Goal: Task Accomplishment & Management: Use online tool/utility

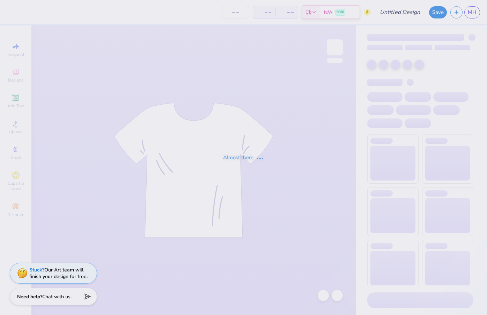
type input "hamptoms"
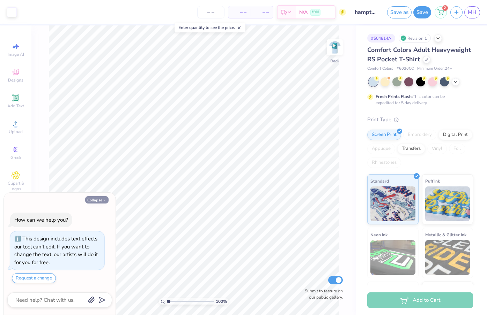
click at [96, 203] on button "Collapse" at bounding box center [96, 199] width 23 height 7
type textarea "x"
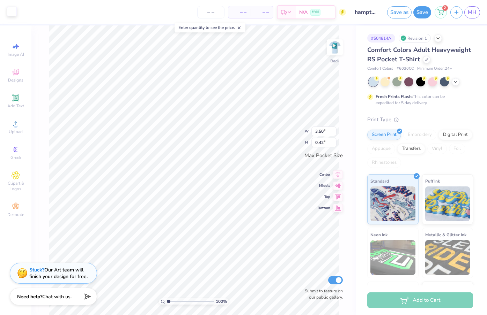
click at [12, 12] on div at bounding box center [12, 12] width 10 height 10
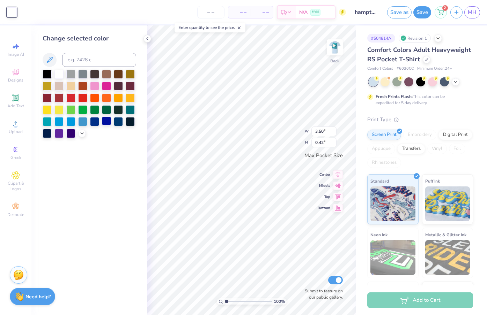
click at [105, 124] on div at bounding box center [106, 121] width 9 height 9
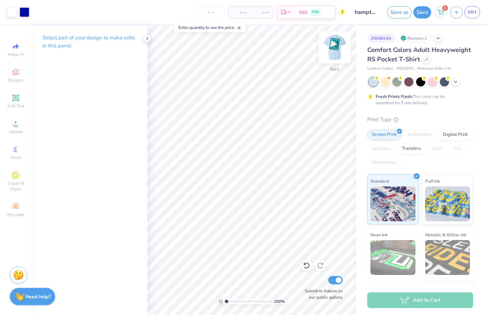
click at [336, 44] on img at bounding box center [335, 47] width 28 height 28
click at [336, 46] on img at bounding box center [335, 47] width 28 height 28
click at [334, 46] on img at bounding box center [335, 47] width 28 height 28
click at [25, 12] on div at bounding box center [25, 12] width 10 height 10
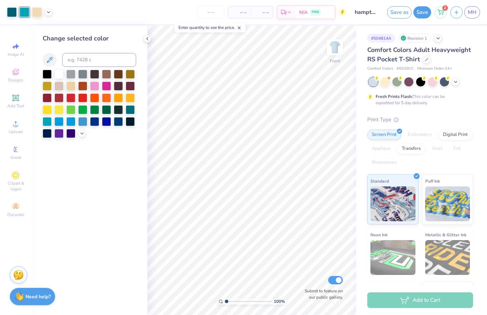
click at [25, 10] on div at bounding box center [25, 12] width 10 height 10
click at [342, 47] on img at bounding box center [335, 47] width 28 height 28
click at [342, 47] on div at bounding box center [334, 47] width 16 height 16
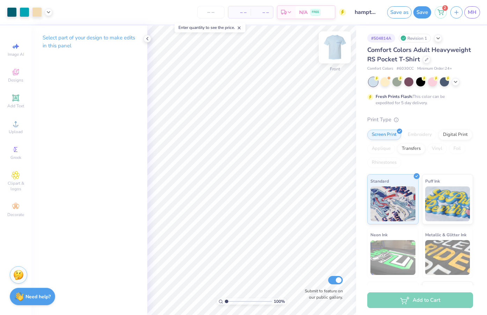
click at [330, 52] on img at bounding box center [335, 47] width 28 height 28
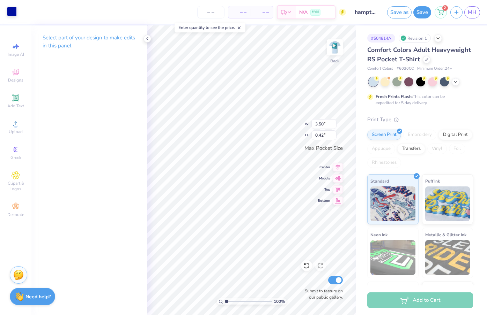
click at [8, 12] on div at bounding box center [12, 12] width 10 height 10
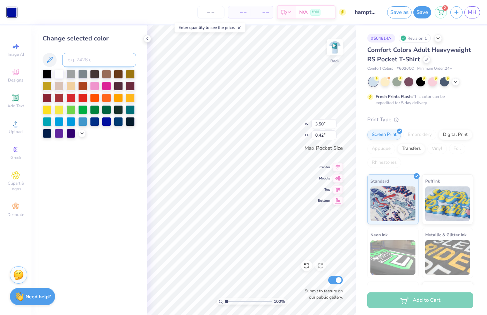
click at [84, 60] on input at bounding box center [99, 60] width 74 height 14
type input "7710"
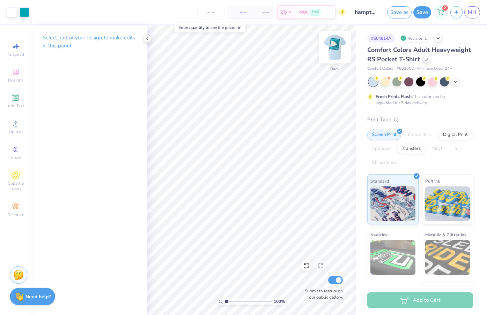
click at [333, 48] on img at bounding box center [335, 47] width 28 height 28
click at [36, 14] on div at bounding box center [37, 12] width 10 height 10
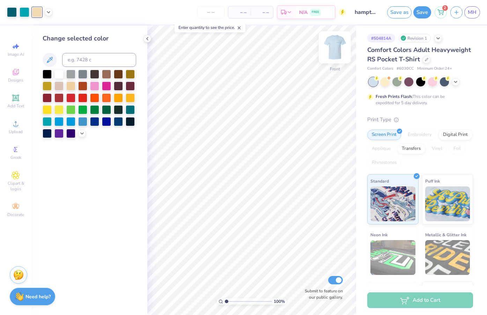
click at [336, 48] on img at bounding box center [335, 47] width 28 height 28
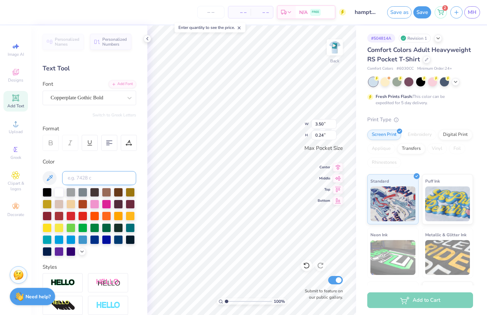
click at [90, 175] on input at bounding box center [99, 178] width 74 height 14
type input "7506"
type input "3.43"
type input "0.23"
click at [60, 191] on div at bounding box center [58, 191] width 9 height 9
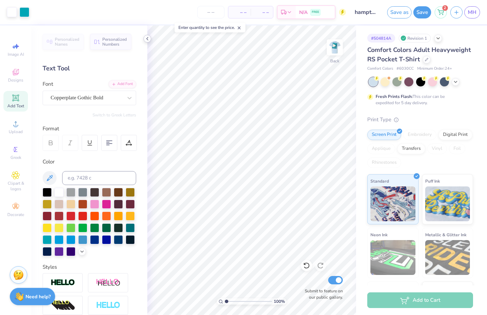
click at [149, 41] on icon at bounding box center [147, 39] width 6 height 6
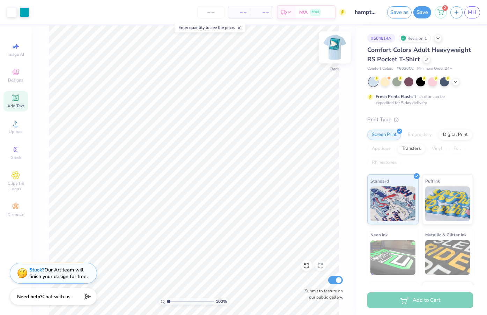
click at [328, 50] on img at bounding box center [335, 47] width 28 height 28
click at [241, 27] on icon at bounding box center [238, 27] width 5 height 5
click at [325, 47] on img at bounding box center [335, 47] width 28 height 28
click at [339, 50] on img at bounding box center [335, 47] width 28 height 28
click at [340, 45] on img at bounding box center [335, 47] width 28 height 28
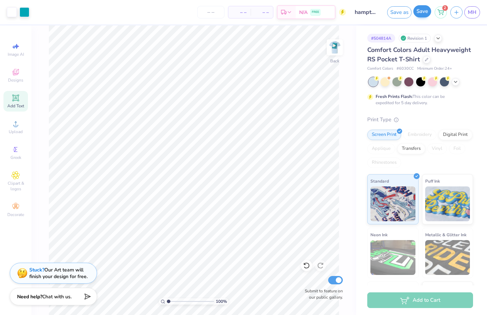
click at [420, 11] on button "Save" at bounding box center [422, 11] width 18 height 12
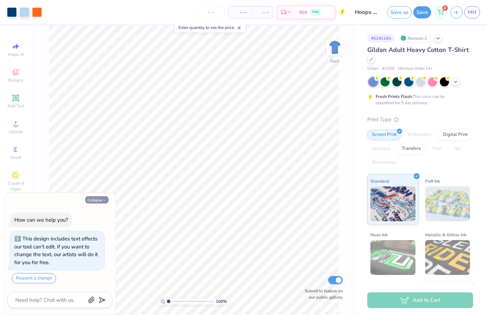
click at [97, 201] on button "Collapse" at bounding box center [96, 199] width 23 height 7
type textarea "x"
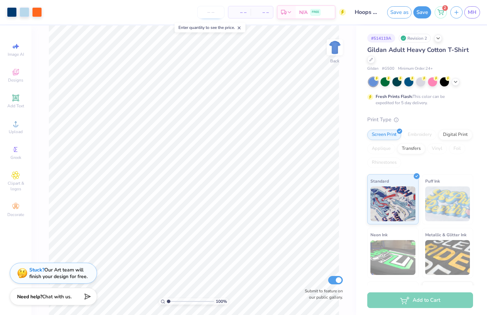
click at [209, 14] on input "number" at bounding box center [210, 12] width 27 height 13
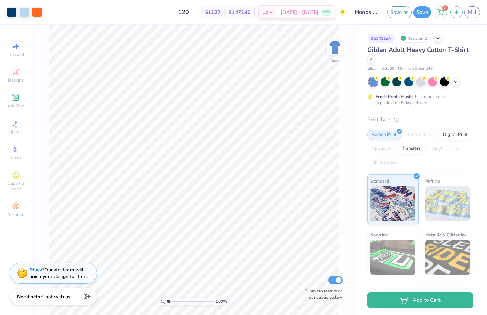
type input "120"
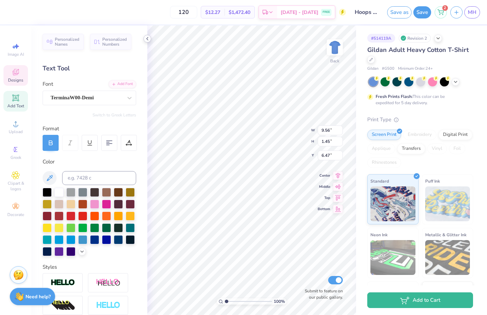
click at [148, 37] on icon at bounding box center [147, 39] width 6 height 6
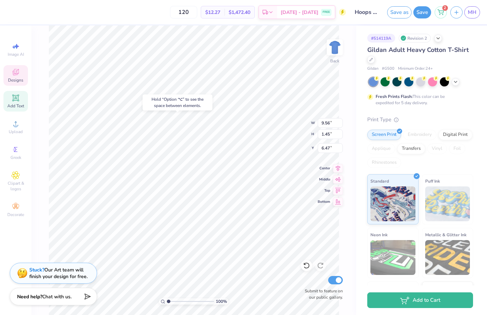
type input "6.52"
type textarea "NORMA MAE HUGGINS ENDOWMENT FUND"
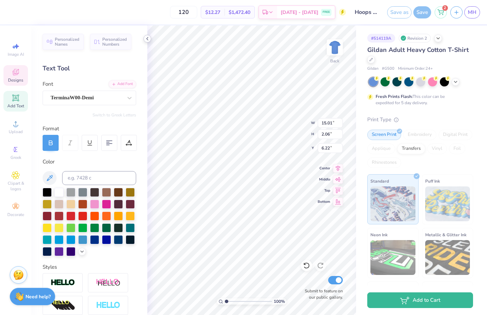
click at [147, 38] on icon at bounding box center [147, 39] width 6 height 6
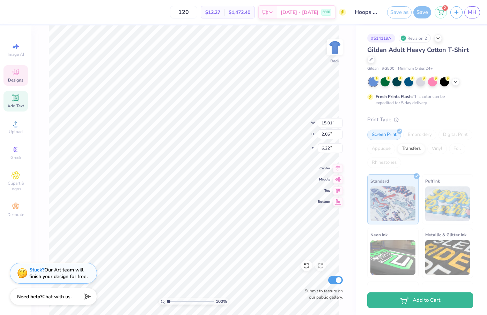
scroll to position [0, 3]
type textarea "SUPPORTING THE NORMA MAE HUGGINS ENDOWMENT FUND"
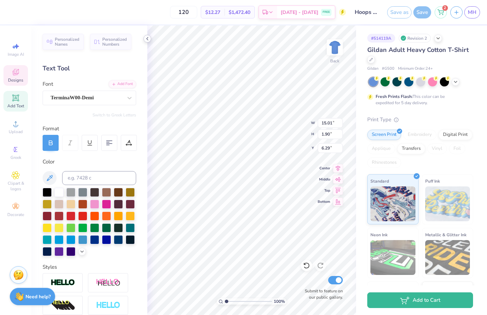
type input "12.58"
type input "1.60"
type input "6.92"
click at [147, 41] on icon at bounding box center [147, 39] width 6 height 6
click at [146, 38] on icon at bounding box center [147, 39] width 6 height 6
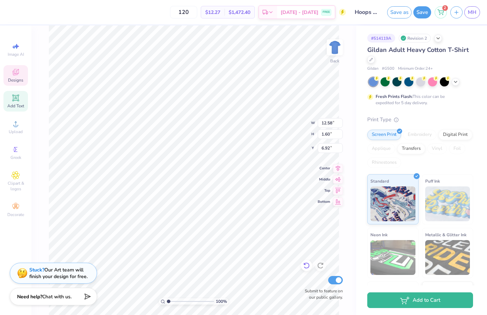
click at [302, 266] on div at bounding box center [306, 265] width 11 height 11
type input "6.29"
click at [302, 266] on div at bounding box center [306, 265] width 11 height 11
type input "15.01"
click at [302, 266] on div at bounding box center [306, 265] width 11 height 11
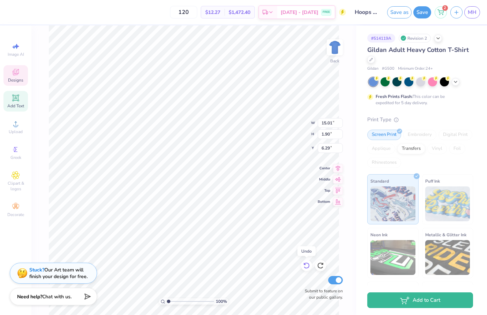
type input "2.06"
type input "6.22"
click at [302, 266] on div at bounding box center [306, 265] width 11 height 11
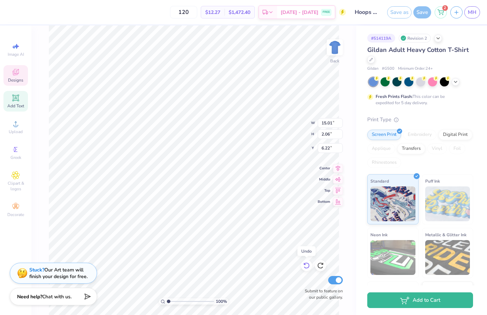
type input "9.56"
type input "1.45"
type input "6.52"
click at [302, 266] on div at bounding box center [306, 265] width 11 height 11
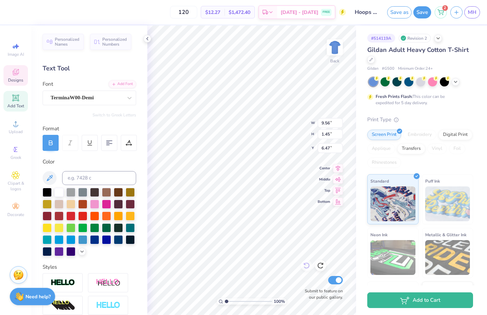
scroll to position [0, 3]
type textarea "M O R G A N T O W N, W V"
click at [148, 38] on icon at bounding box center [147, 39] width 6 height 6
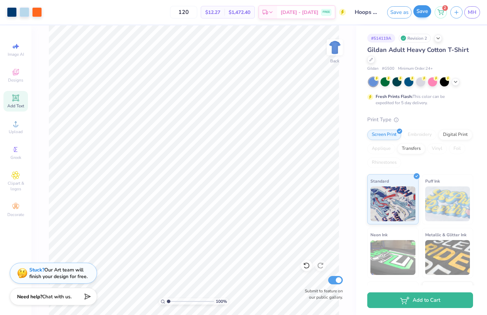
click at [420, 9] on button "Save" at bounding box center [422, 11] width 18 height 12
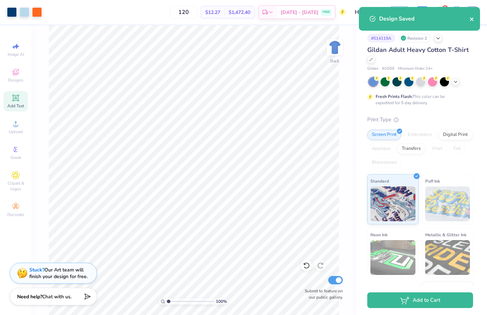
click at [470, 21] on icon "close" at bounding box center [471, 19] width 5 height 6
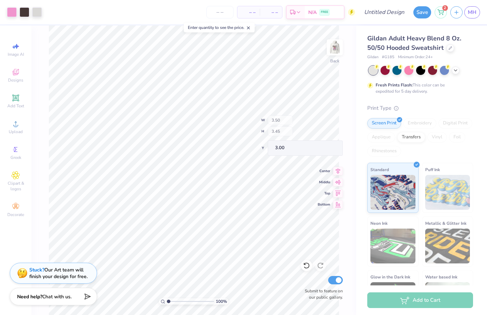
type input "3.39"
type input "1.43"
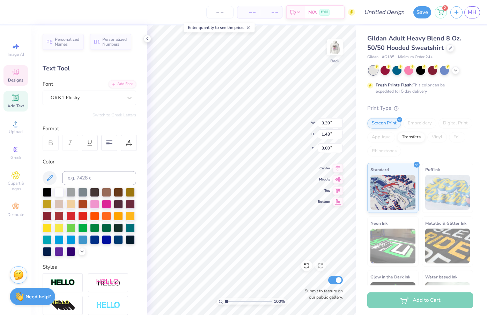
type textarea "S"
type textarea "KKG"
click at [147, 38] on icon at bounding box center [147, 39] width 6 height 6
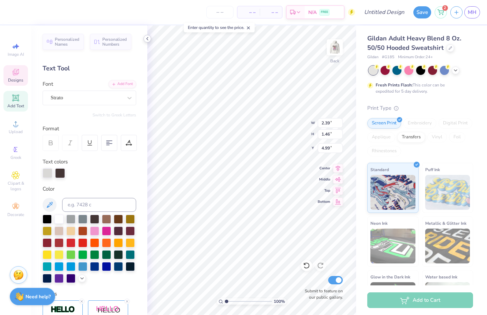
scroll to position [0, 0]
type textarea "Aspen"
type textarea "80s in"
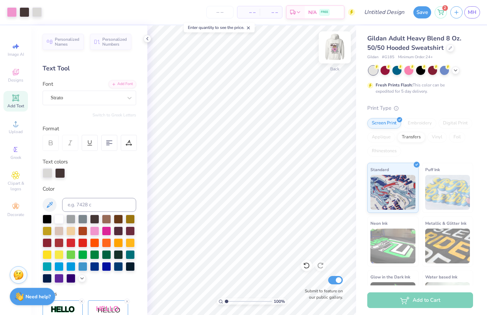
click at [333, 51] on img at bounding box center [335, 47] width 28 height 28
click at [149, 38] on icon at bounding box center [147, 39] width 6 height 6
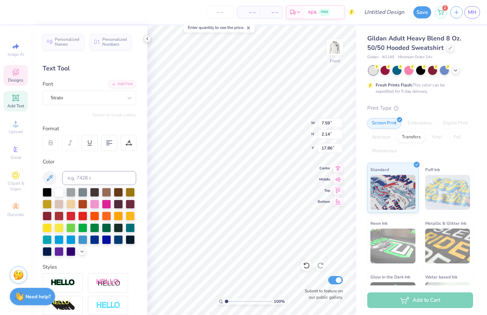
scroll to position [0, 0]
type textarea "8"
type textarea "80s in Aspen"
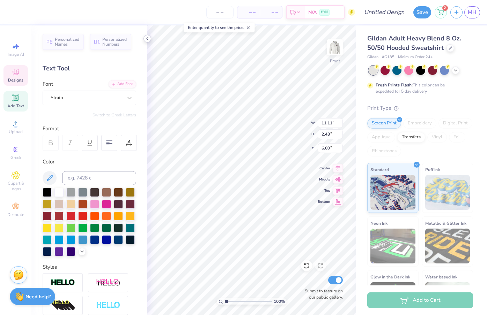
type textarea "s"
type textarea "Kappa x Frat"
click at [147, 39] on icon at bounding box center [147, 39] width 6 height 6
type input "11.43"
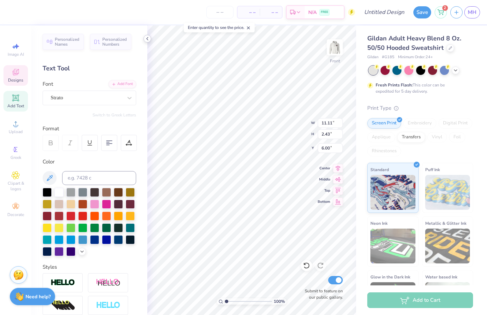
type input "1.87"
type input "6.28"
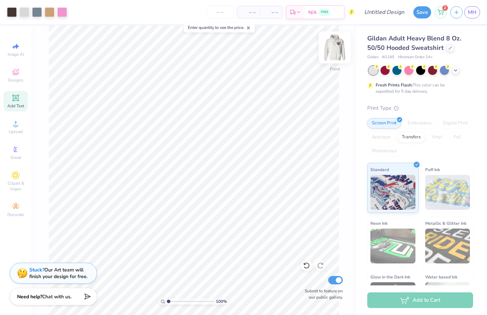
click at [333, 50] on img at bounding box center [335, 47] width 28 height 28
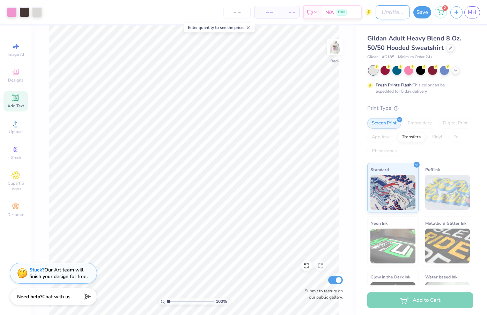
click at [387, 13] on input "Design Title" at bounding box center [392, 12] width 34 height 14
type input "80s in aspen"
click at [422, 13] on button "Save" at bounding box center [422, 11] width 18 height 12
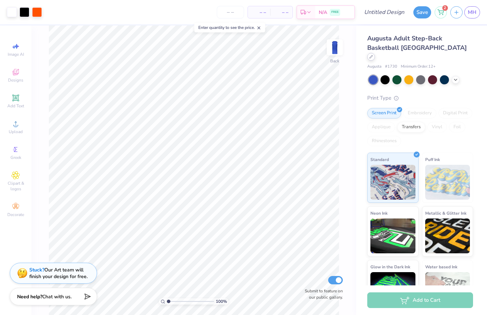
click at [375, 53] on div at bounding box center [371, 57] width 8 height 8
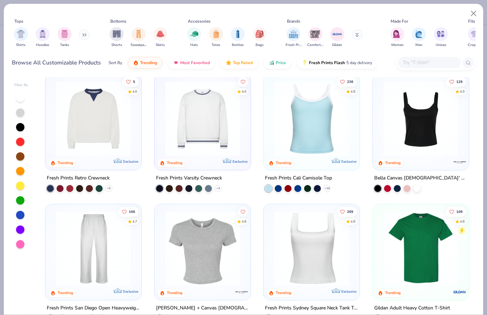
scroll to position [140, 0]
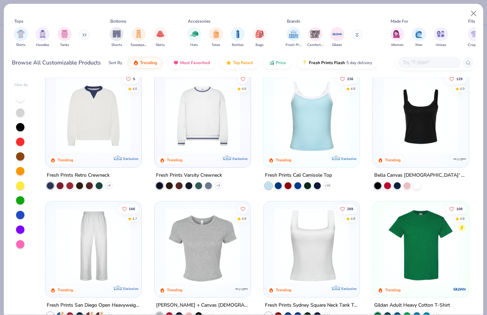
click at [403, 247] on img at bounding box center [421, 246] width 82 height 75
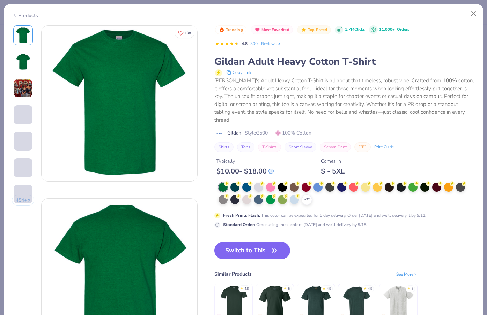
click at [316, 164] on div "Typically $ 10.00 - $ 18.00 Comes In S - 5XL" at bounding box center [344, 164] width 261 height 24
click at [318, 182] on div at bounding box center [317, 186] width 9 height 9
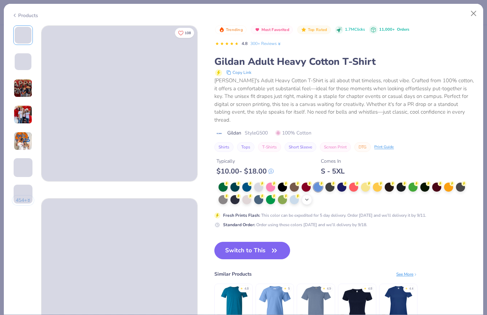
click at [308, 197] on icon at bounding box center [307, 200] width 6 height 6
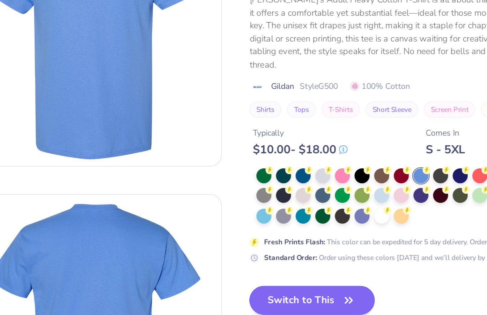
click at [246, 254] on button "Switch to This" at bounding box center [252, 262] width 76 height 17
click at [263, 254] on button "Switch to This" at bounding box center [252, 262] width 76 height 17
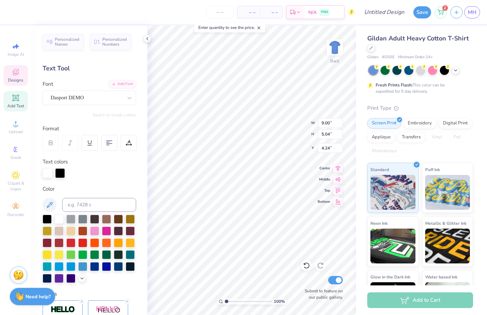
type textarea "KAPPA"
click at [146, 40] on icon at bounding box center [147, 39] width 6 height 6
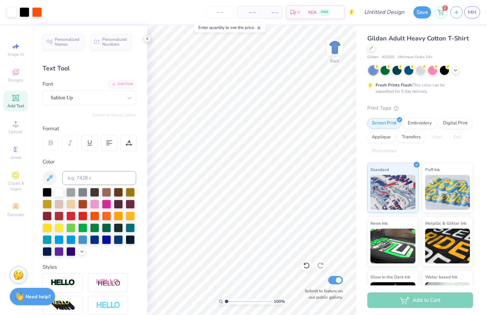
click at [145, 39] on icon at bounding box center [147, 39] width 6 height 6
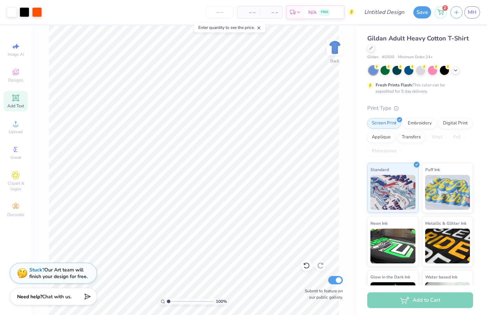
click at [379, 19] on div "Design Title" at bounding box center [383, 12] width 51 height 24
click at [379, 15] on input "Design Title" at bounding box center [392, 12] width 34 height 14
type input "hoops"
click at [418, 15] on button "Save" at bounding box center [422, 11] width 18 height 12
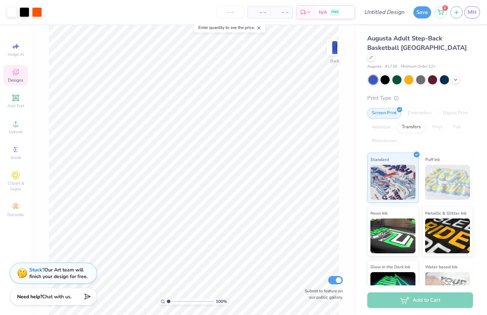
click at [16, 72] on icon at bounding box center [16, 72] width 8 height 8
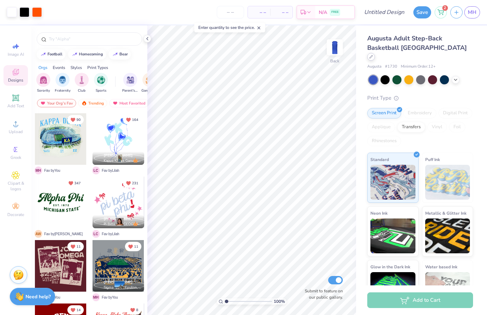
click at [372, 55] on icon at bounding box center [370, 56] width 3 height 3
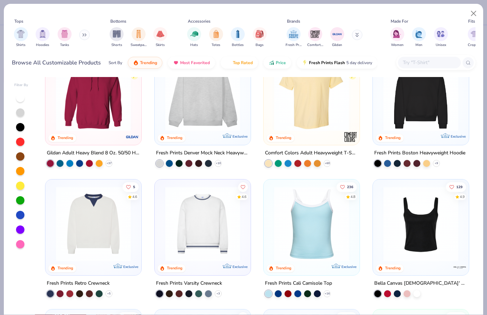
scroll to position [44, 0]
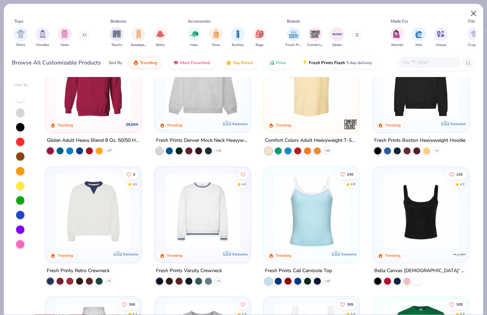
click at [475, 17] on button "Close" at bounding box center [473, 13] width 13 height 13
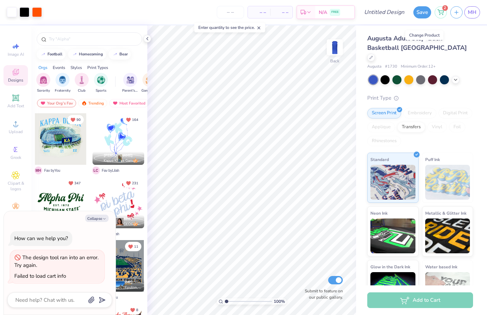
type textarea "x"
